Goal: Task Accomplishment & Management: Manage account settings

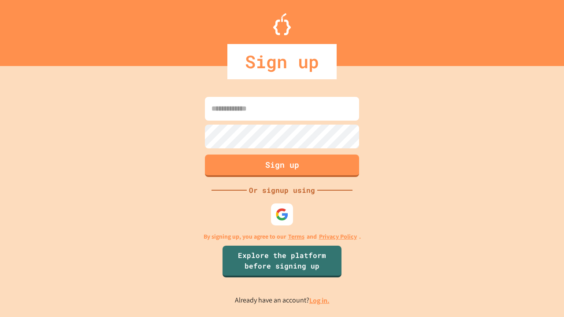
click at [320, 300] on link "Log in." at bounding box center [319, 300] width 20 height 9
